Goal: Navigation & Orientation: Find specific page/section

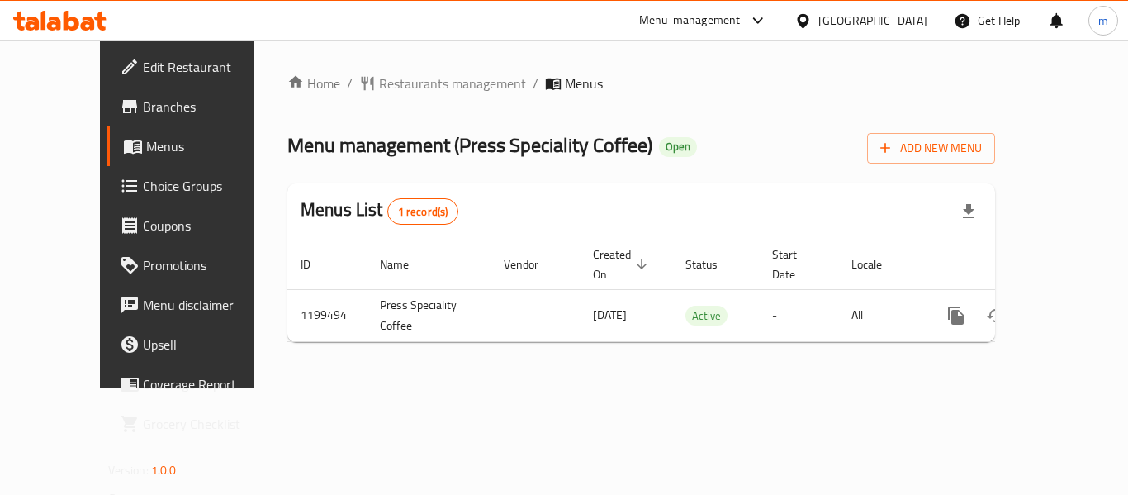
click at [143, 181] on span "Choice Groups" at bounding box center [209, 186] width 132 height 20
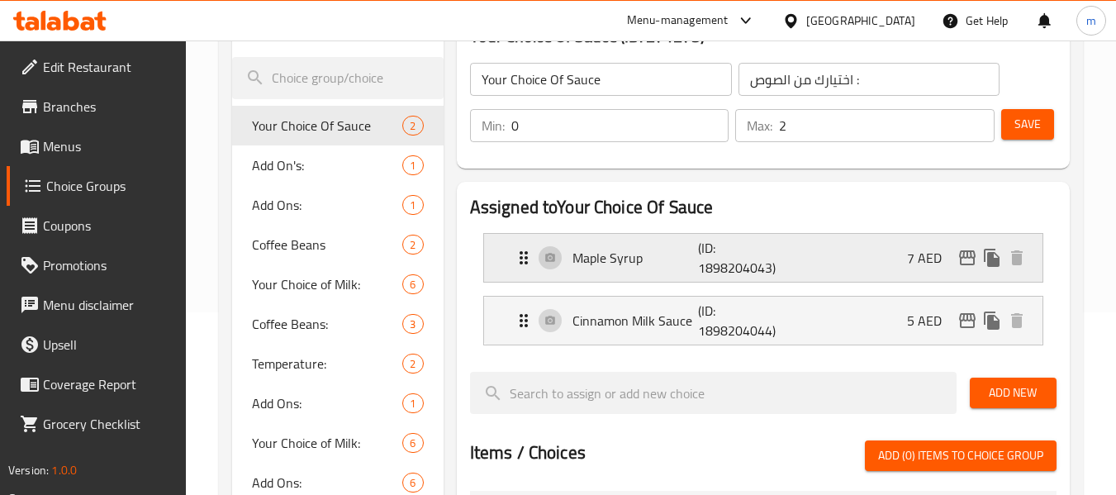
scroll to position [248, 0]
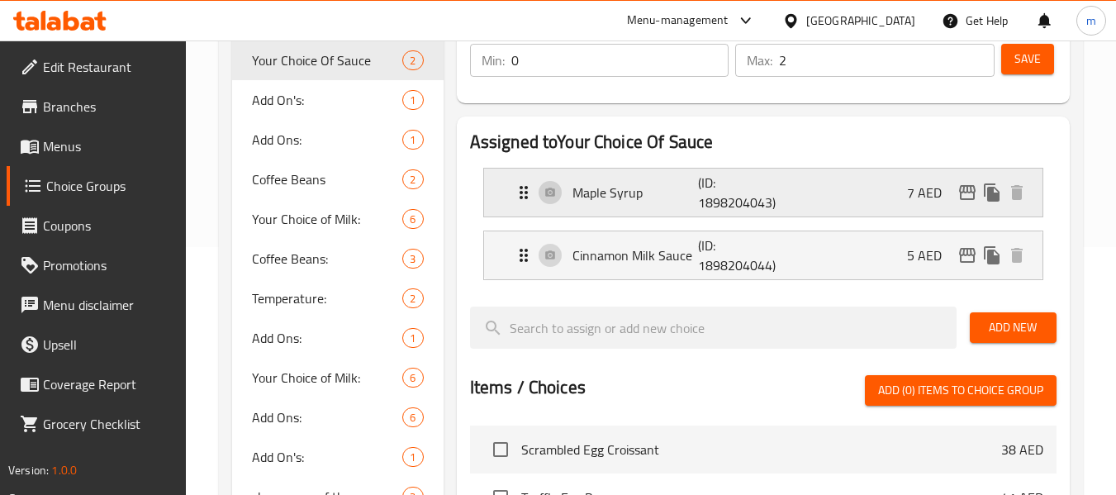
click at [521, 195] on icon "Expand" at bounding box center [524, 193] width 20 height 20
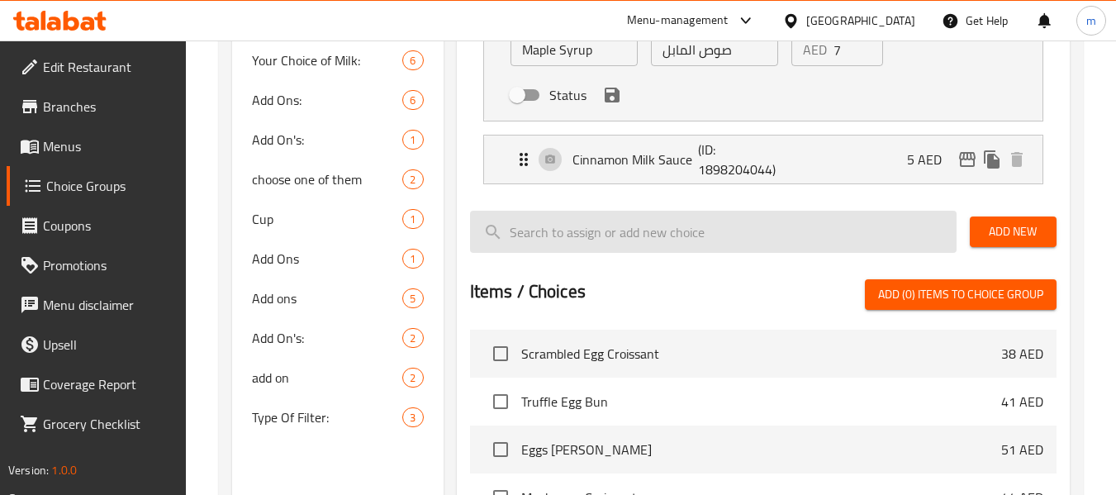
scroll to position [578, 0]
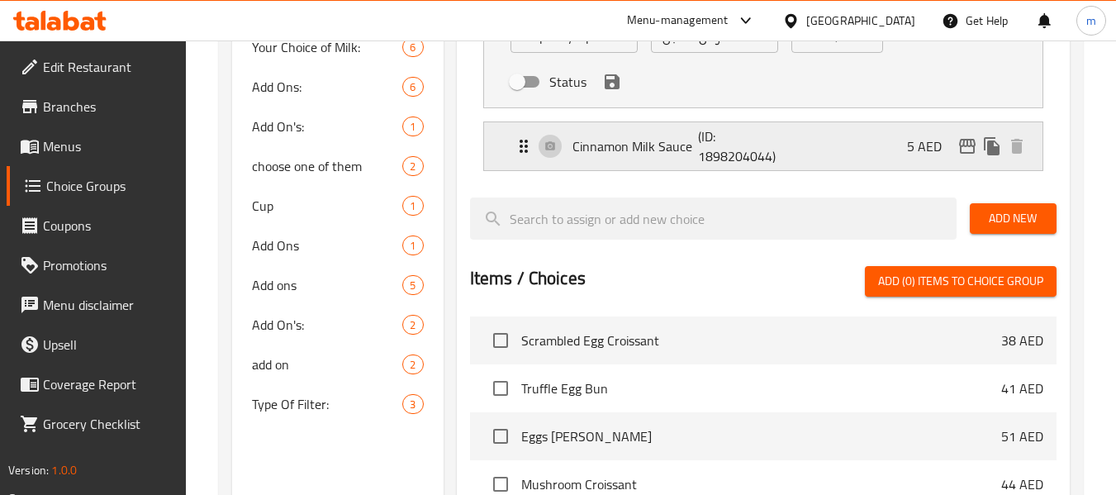
click at [522, 148] on icon "Expand" at bounding box center [524, 146] width 20 height 20
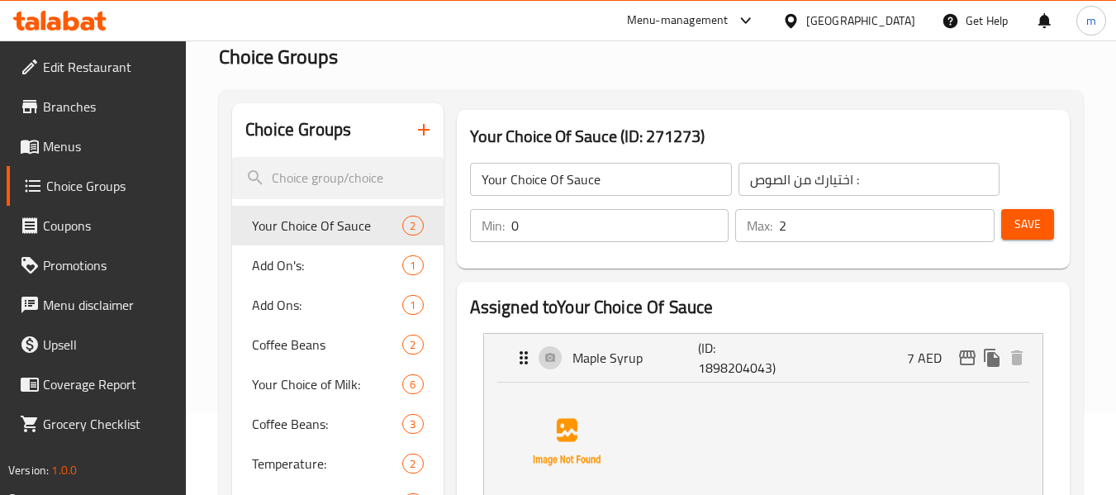
scroll to position [0, 0]
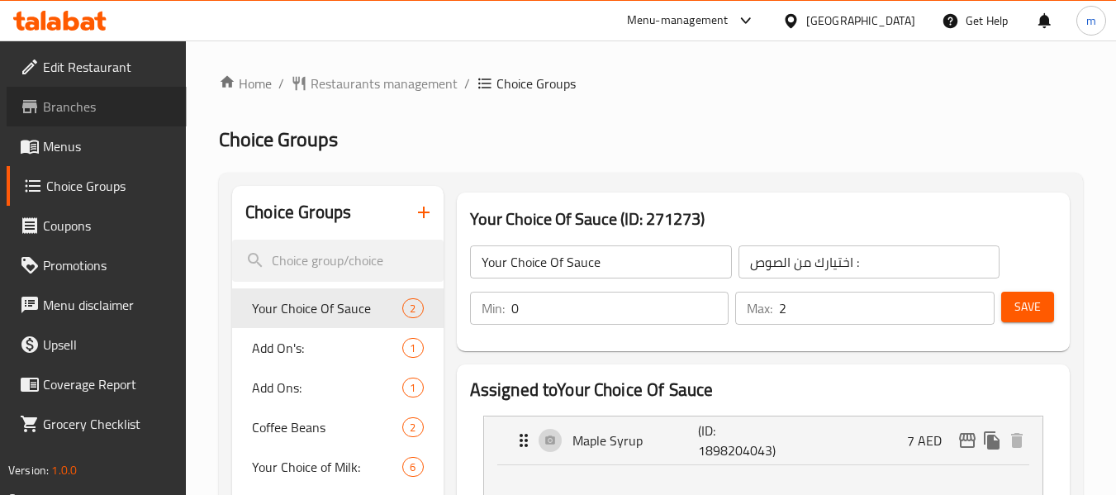
click at [93, 110] on span "Branches" at bounding box center [108, 107] width 131 height 20
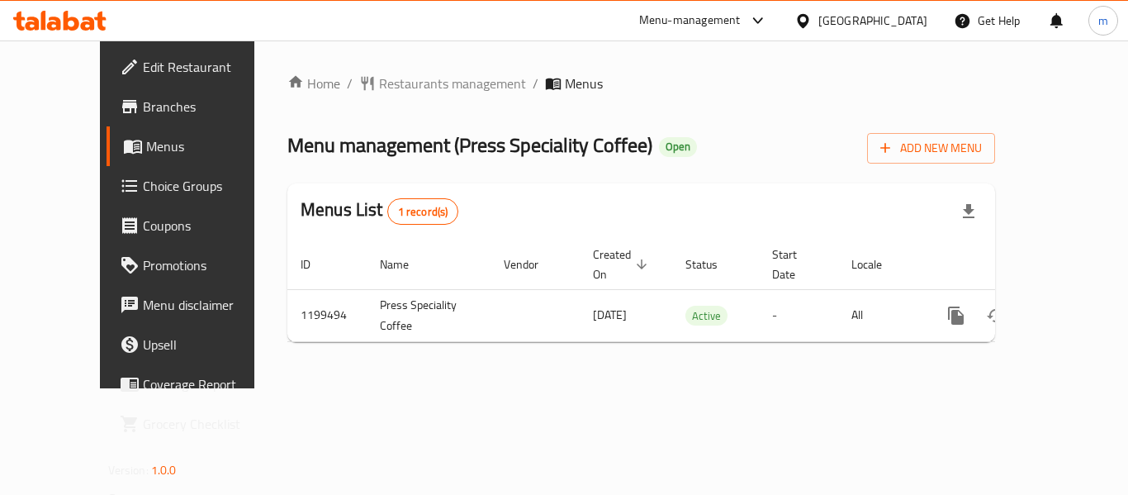
click at [143, 102] on span "Branches" at bounding box center [209, 107] width 132 height 20
